Goal: Task Accomplishment & Management: Manage account settings

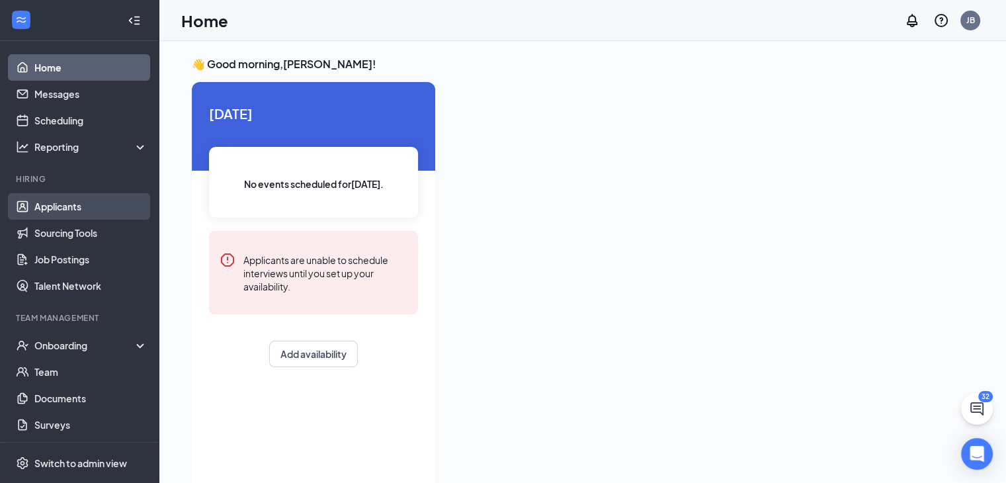
click at [52, 206] on link "Applicants" at bounding box center [90, 206] width 113 height 26
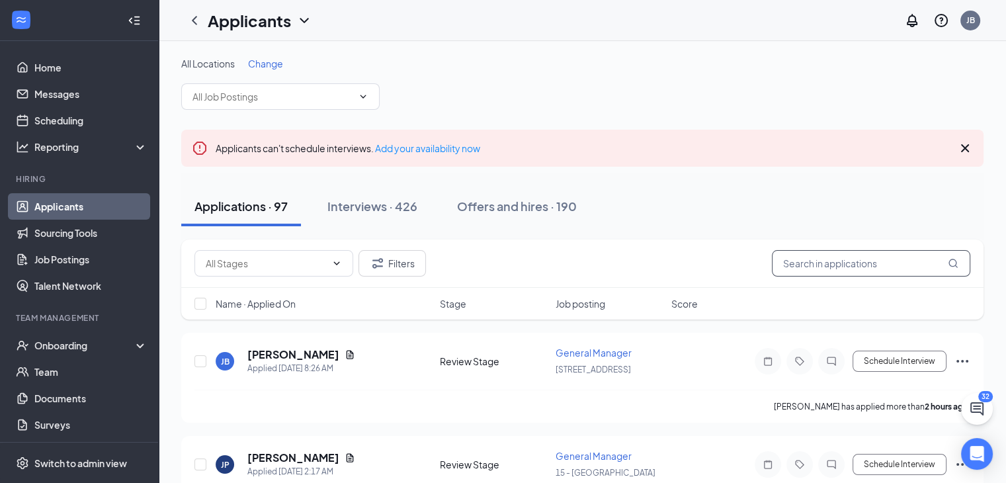
click at [804, 264] on input "text" at bounding box center [871, 263] width 198 height 26
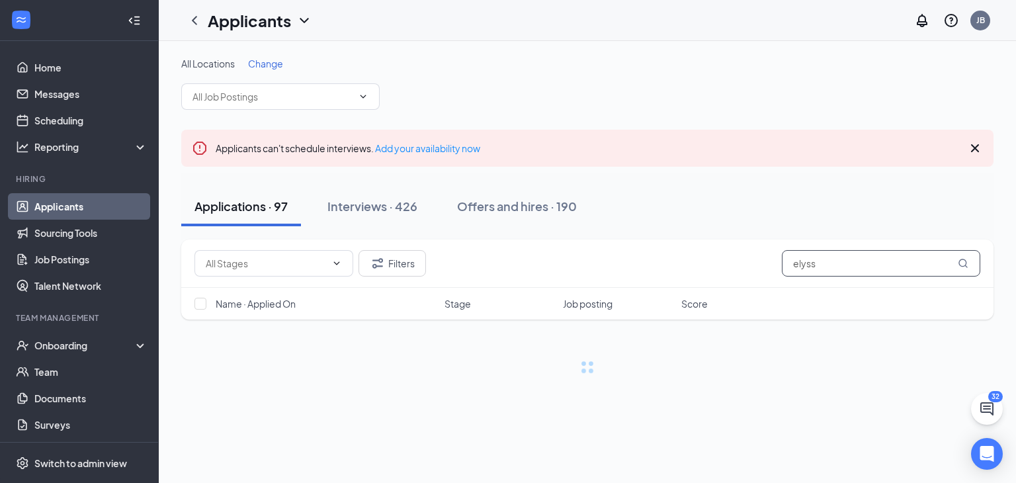
type input "elyssa"
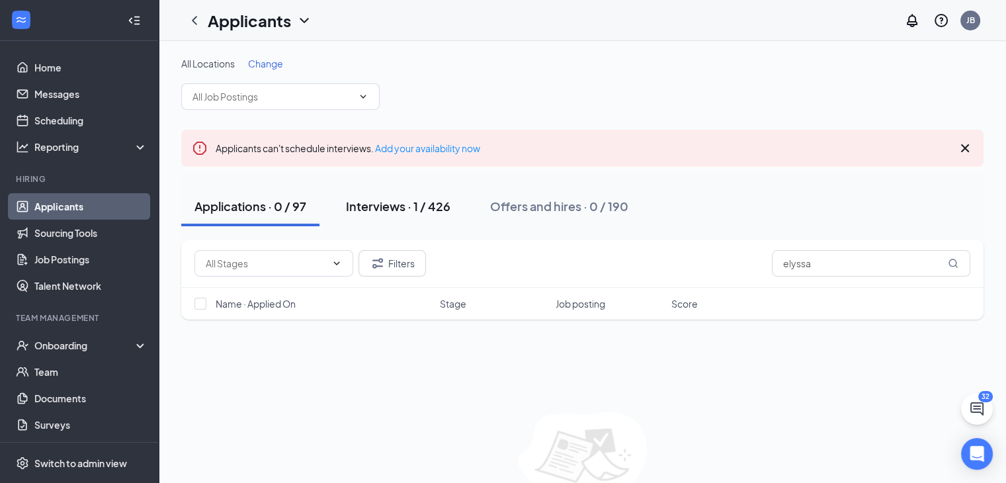
click at [402, 206] on div "Interviews · 1 / 426" at bounding box center [398, 206] width 105 height 17
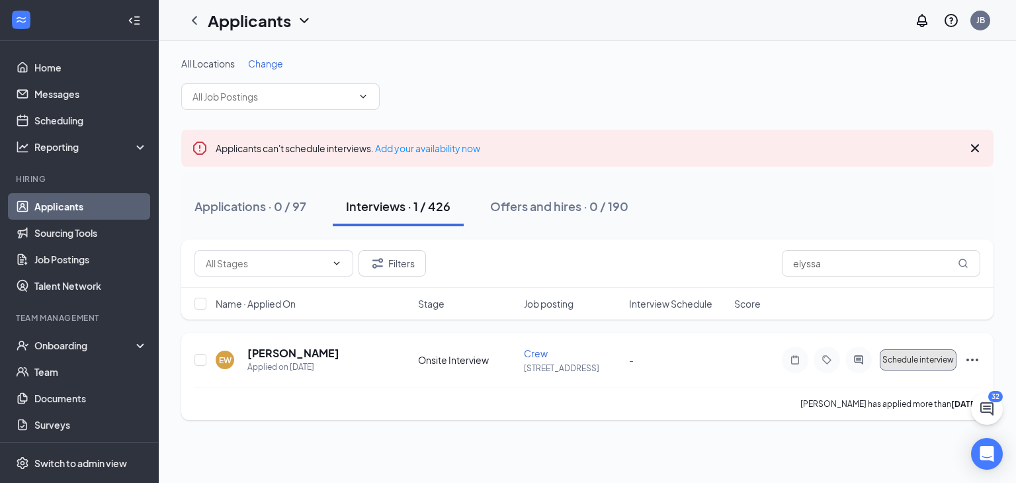
click at [911, 358] on span "Schedule interview" at bounding box center [917, 359] width 71 height 9
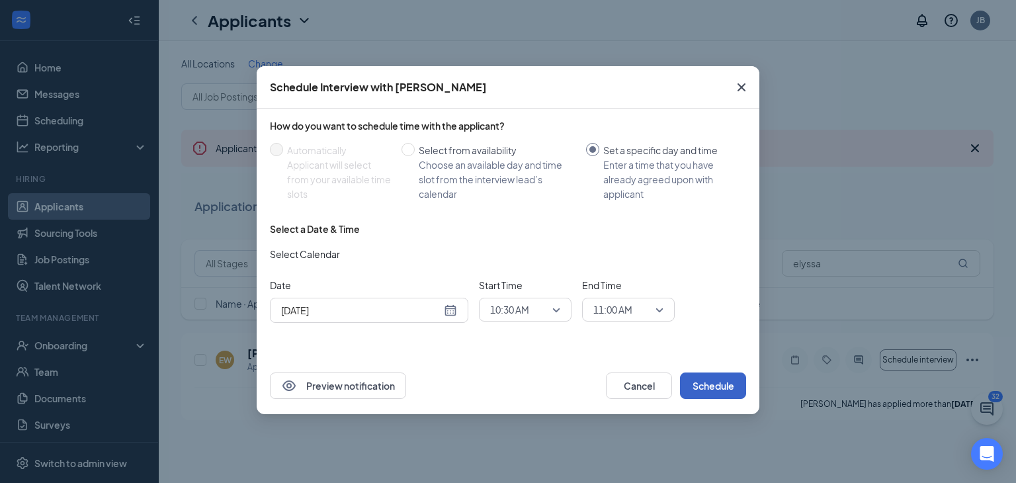
click at [722, 386] on button "Schedule" at bounding box center [713, 385] width 66 height 26
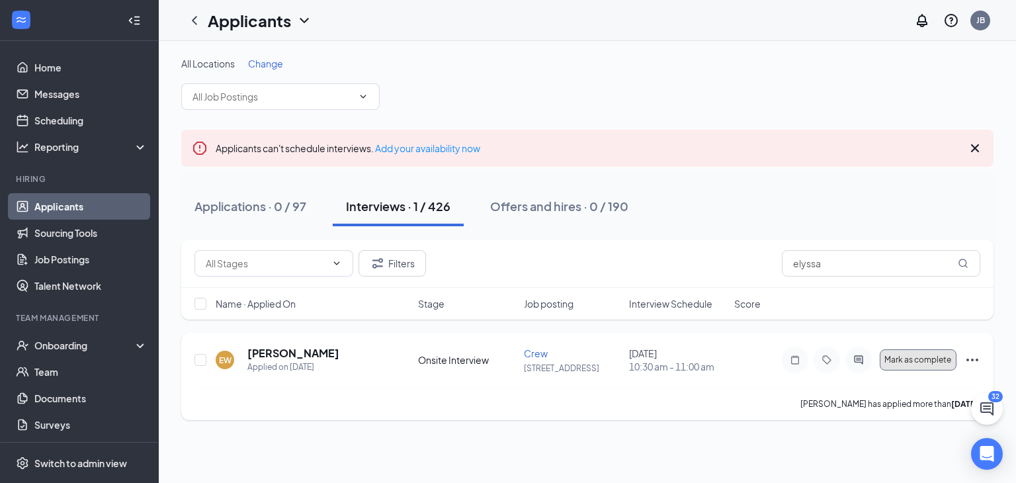
click at [918, 355] on span "Mark as complete" at bounding box center [917, 359] width 67 height 9
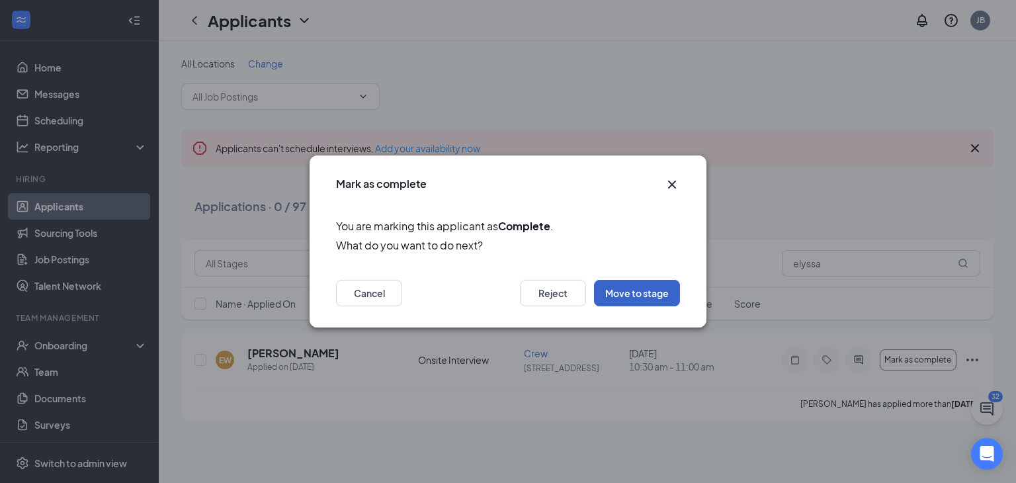
click at [656, 292] on button "Move to stage" at bounding box center [637, 293] width 86 height 26
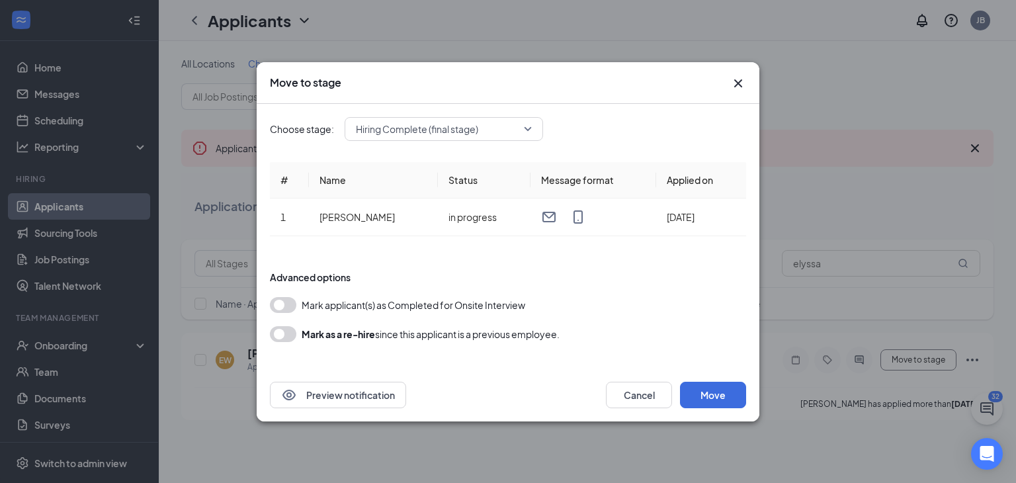
click at [277, 306] on button "button" at bounding box center [283, 305] width 26 height 16
click at [712, 400] on button "Move" at bounding box center [713, 395] width 66 height 26
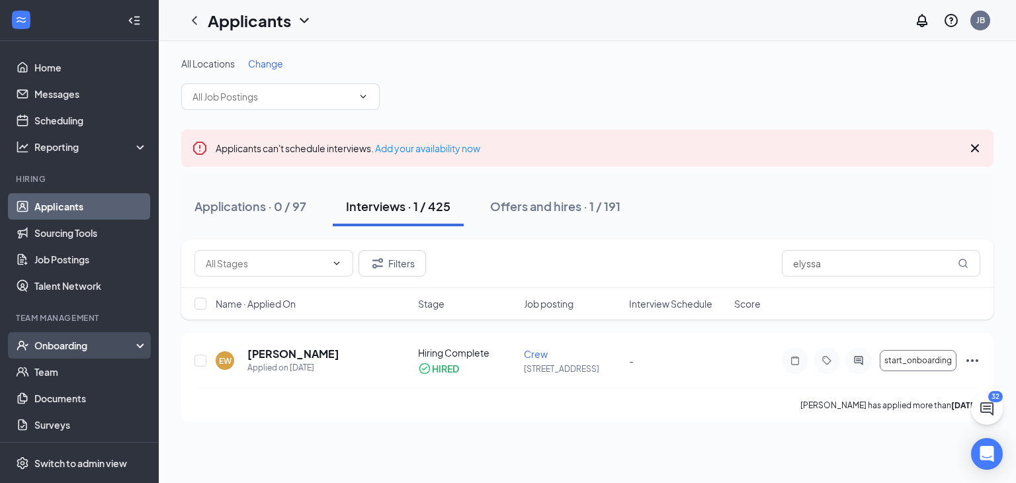
click at [78, 343] on div "Onboarding" at bounding box center [85, 345] width 102 height 13
click at [58, 372] on link "Overview" at bounding box center [90, 372] width 113 height 26
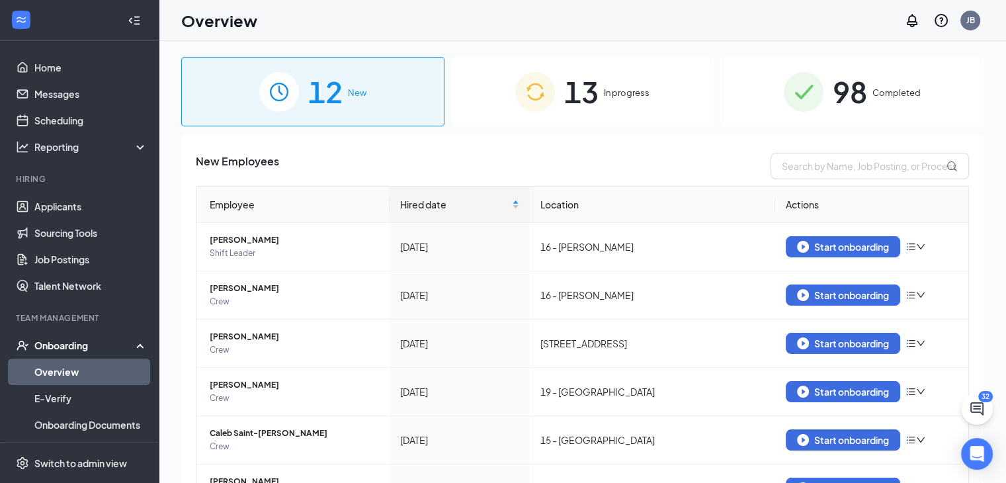
click at [583, 103] on span "13" at bounding box center [581, 92] width 34 height 46
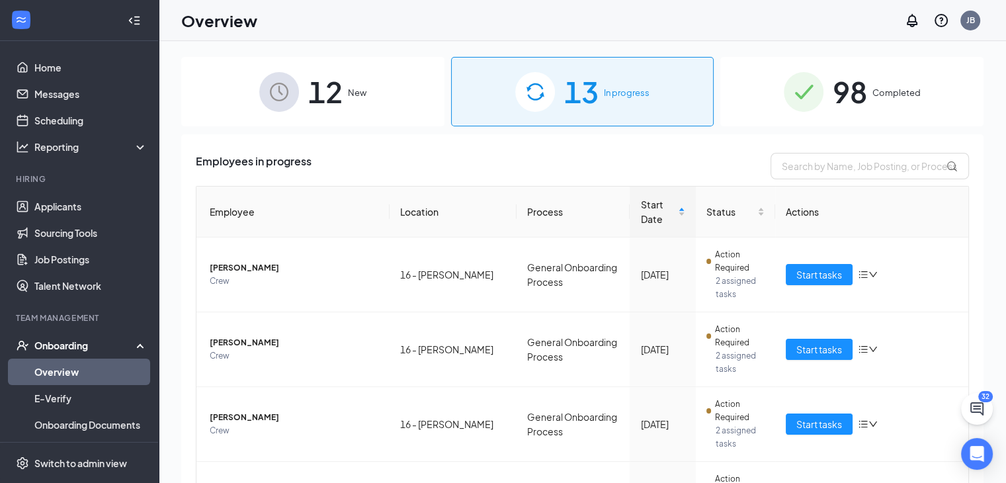
click at [372, 95] on div "12 New" at bounding box center [312, 91] width 263 height 69
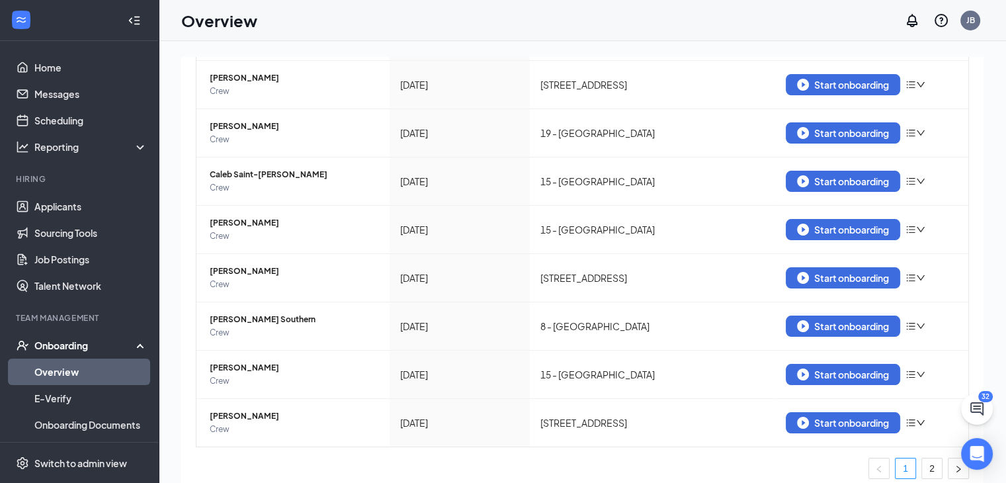
scroll to position [267, 0]
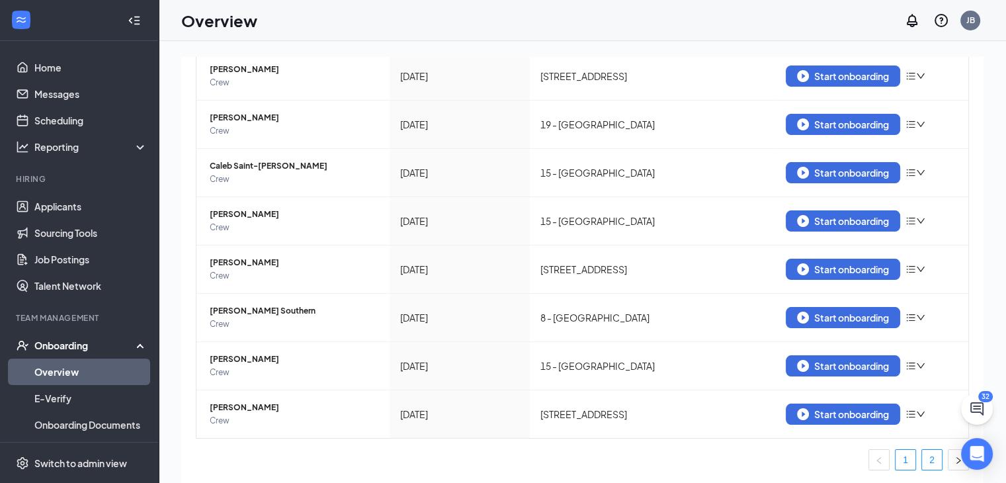
click at [922, 460] on link "2" at bounding box center [932, 460] width 20 height 20
